Goal: Navigation & Orientation: Find specific page/section

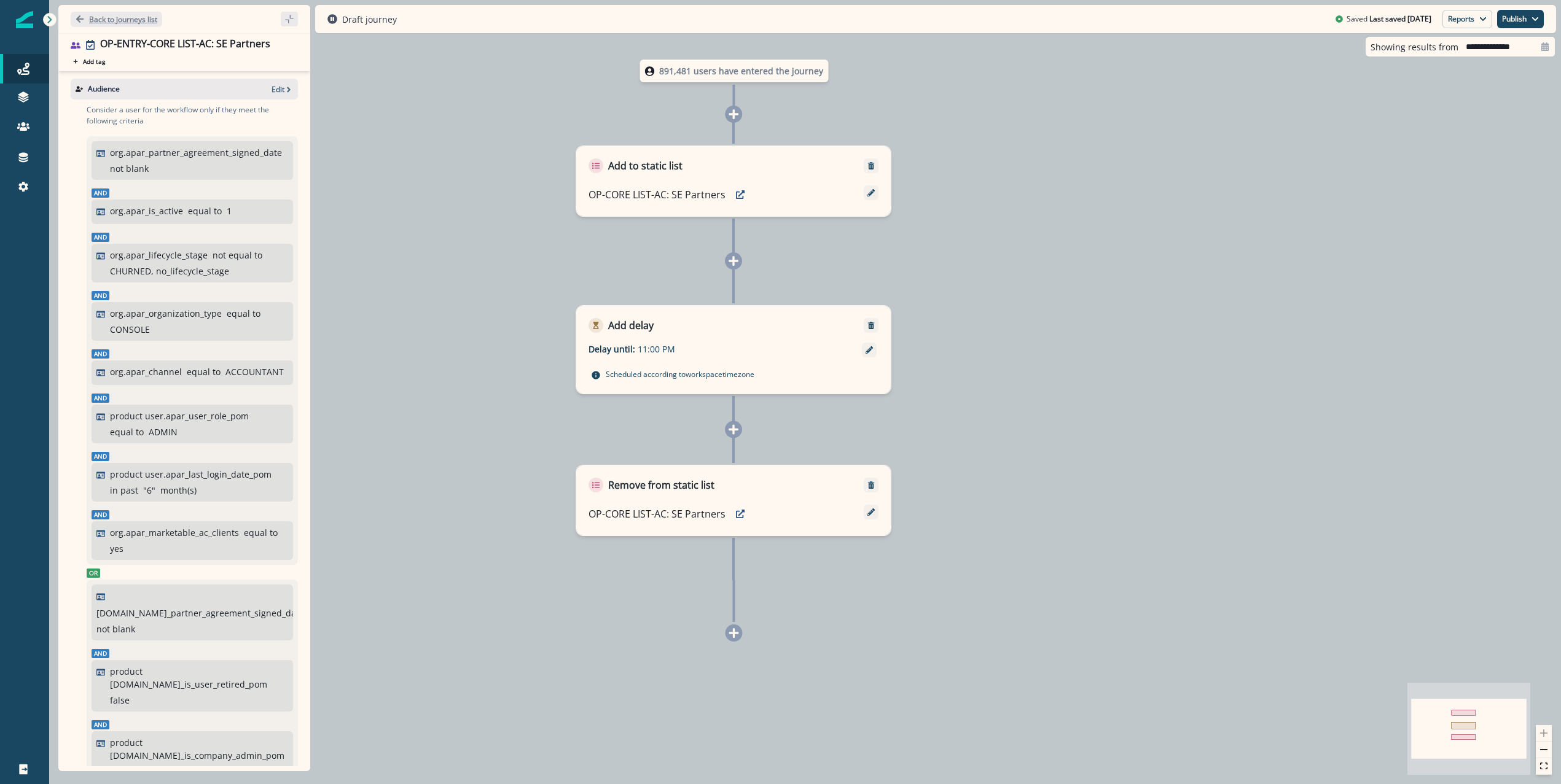
click at [124, 21] on p "Back to journeys list" at bounding box center [122, 19] width 68 height 11
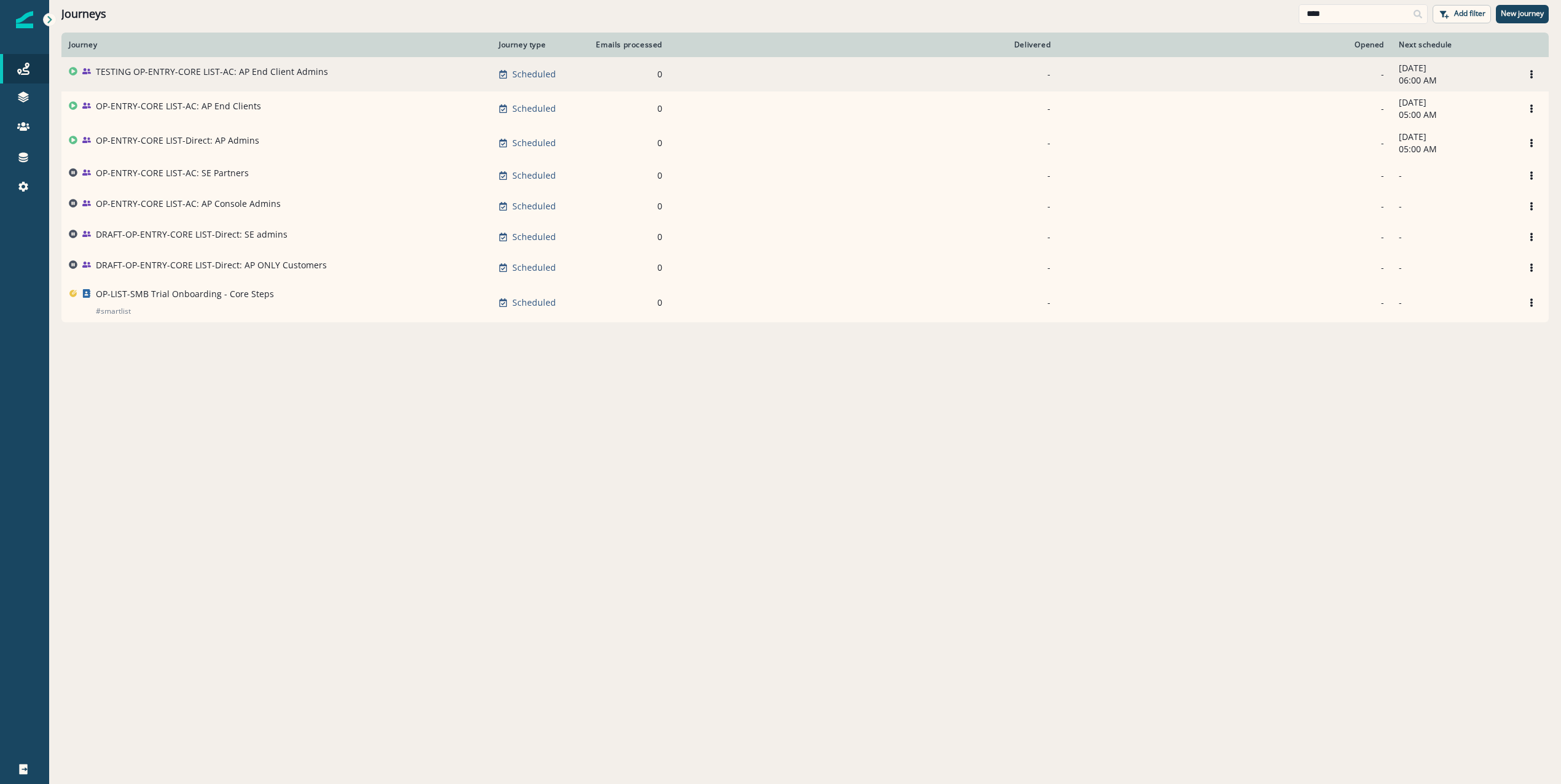
click at [174, 67] on p "TESTING OP-ENTRY-CORE LIST-AC: AP End Client Admins" at bounding box center [212, 72] width 232 height 12
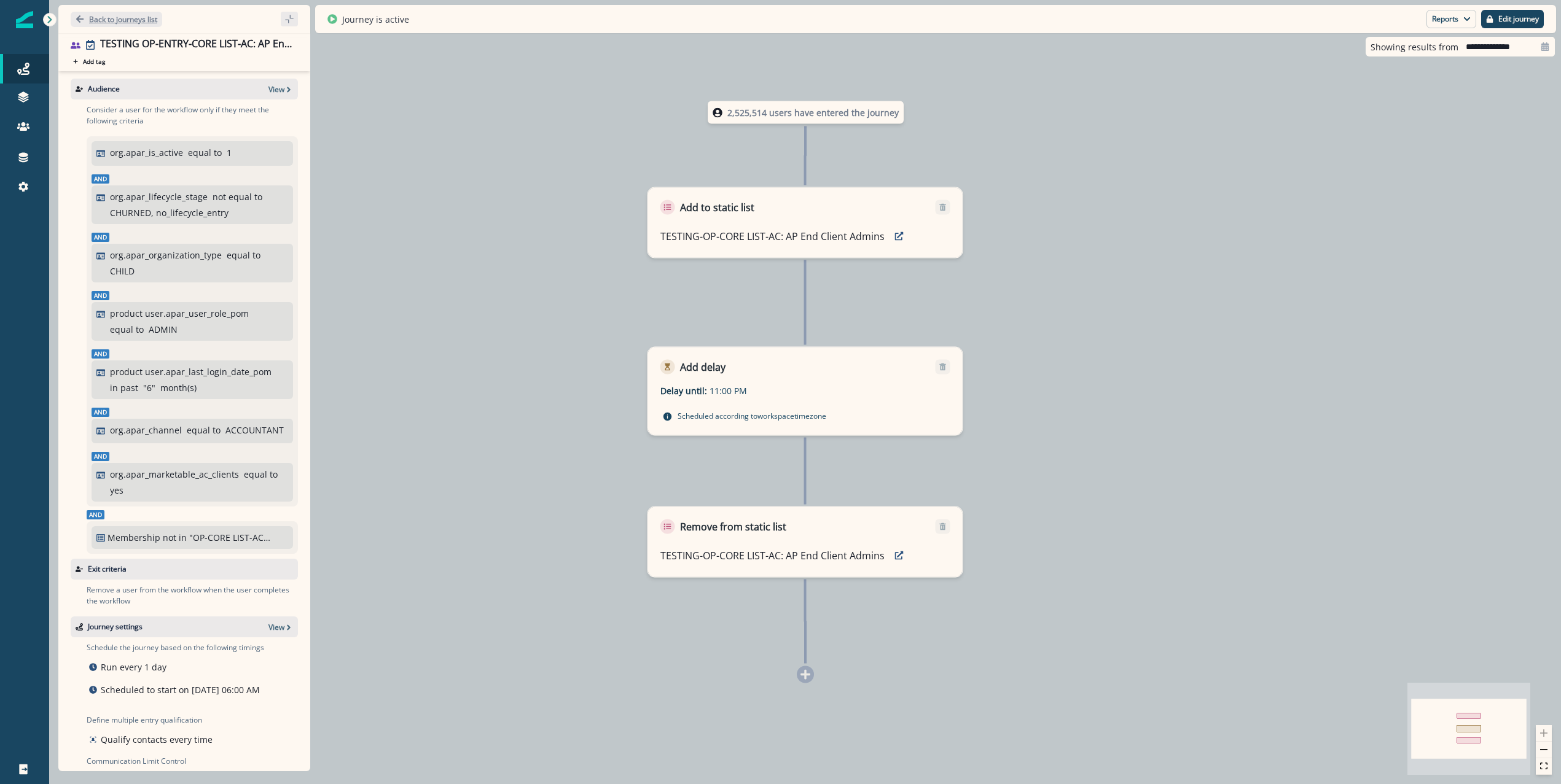
click at [103, 11] on button "Back to journeys list" at bounding box center [116, 19] width 91 height 15
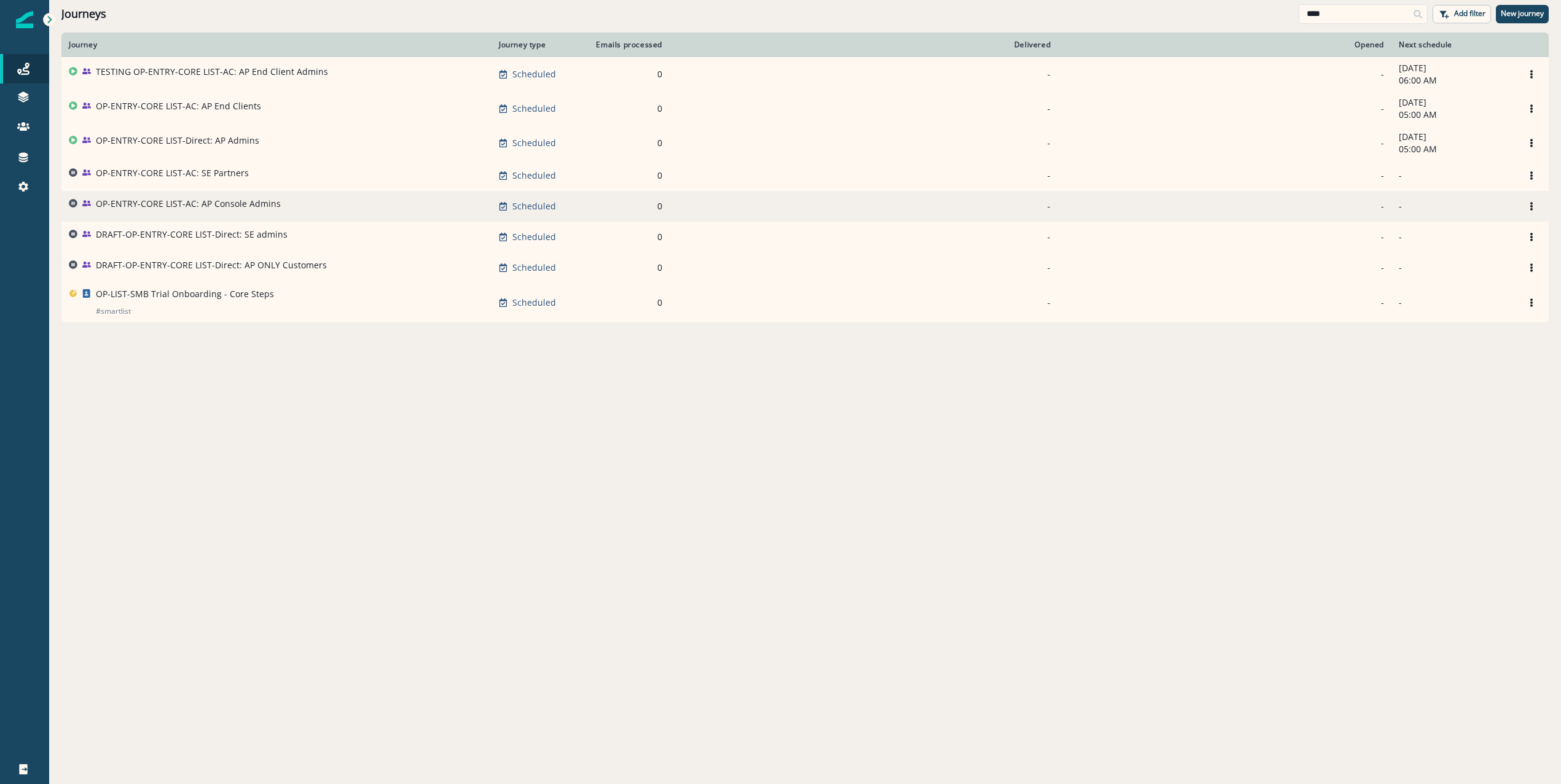
click at [204, 200] on p "OP-ENTRY-CORE LIST-AC: AP Console Admins" at bounding box center [188, 204] width 185 height 12
